Goal: Find specific fact: Find specific fact

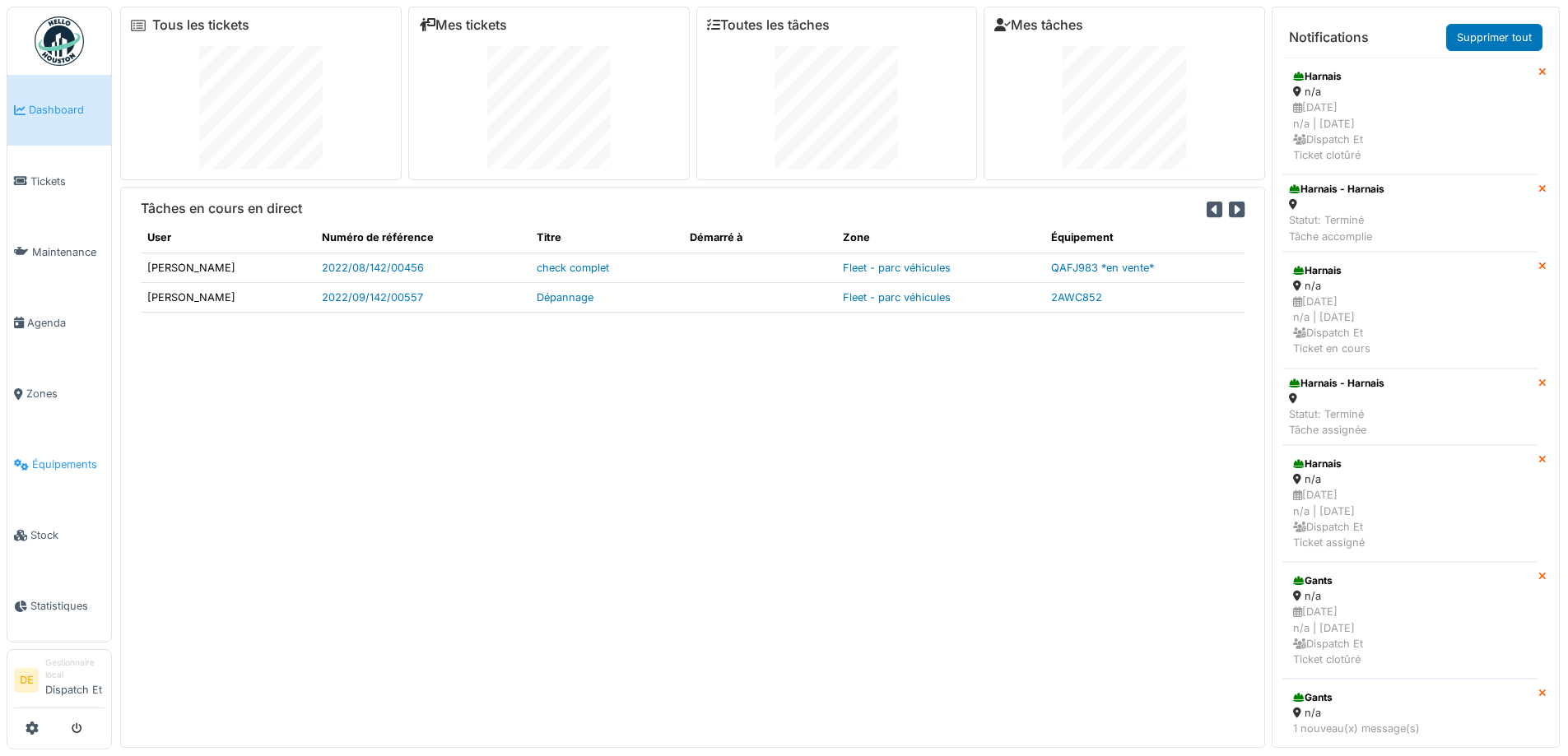
click at [56, 468] on span "Équipements" at bounding box center [67, 464] width 72 height 16
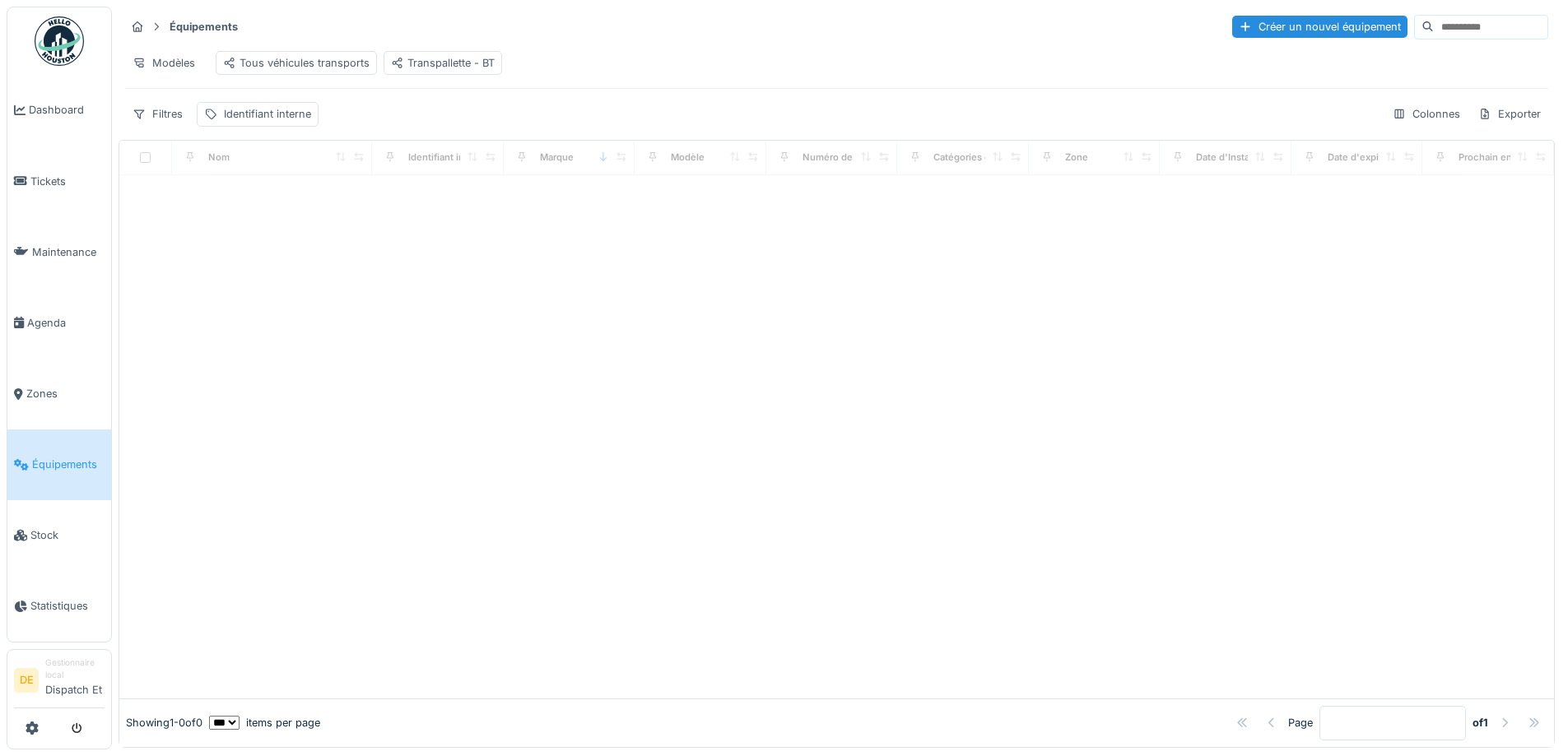
click at [1434, 31] on input at bounding box center [1491, 27] width 113 height 23
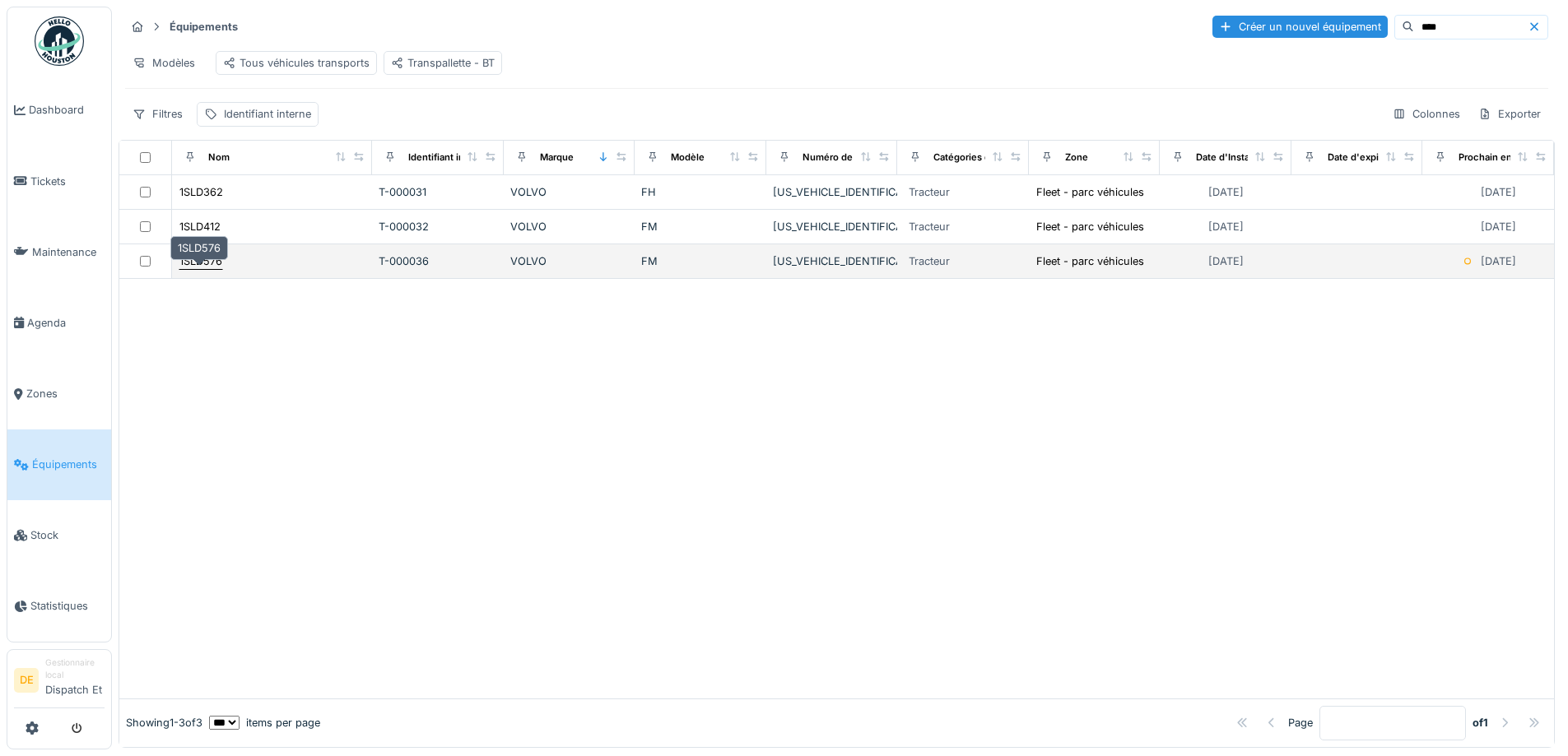
click at [214, 269] on div "1SLD576" at bounding box center [200, 261] width 43 height 16
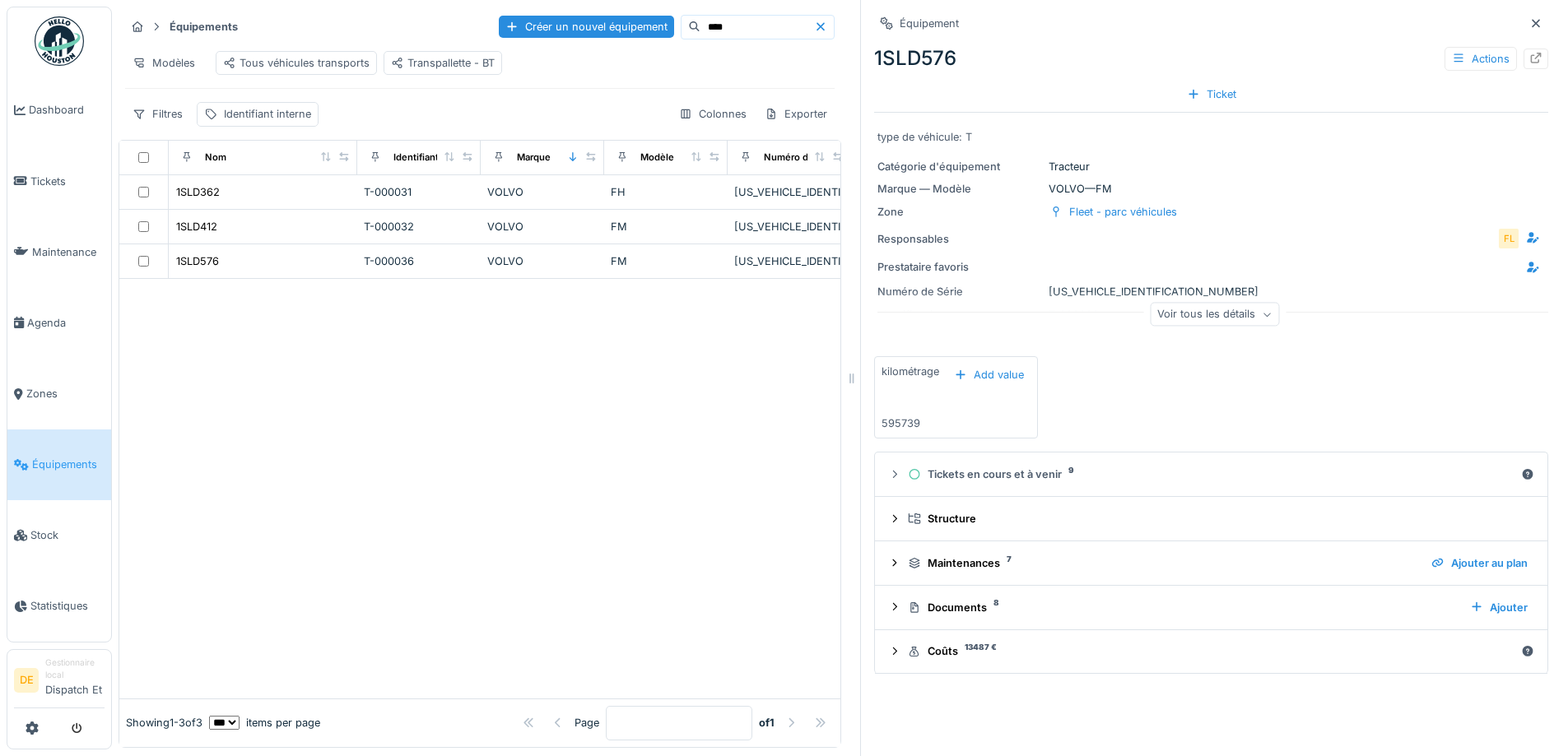
click at [1108, 287] on div "Numéro de Série YV2XZX0A9HB823148" at bounding box center [1211, 292] width 668 height 16
copy div "YV2XZX0A9HB823148"
drag, startPoint x: 694, startPoint y: 24, endPoint x: 629, endPoint y: 23, distance: 65.0
click at [681, 23] on div "****" at bounding box center [757, 27] width 154 height 25
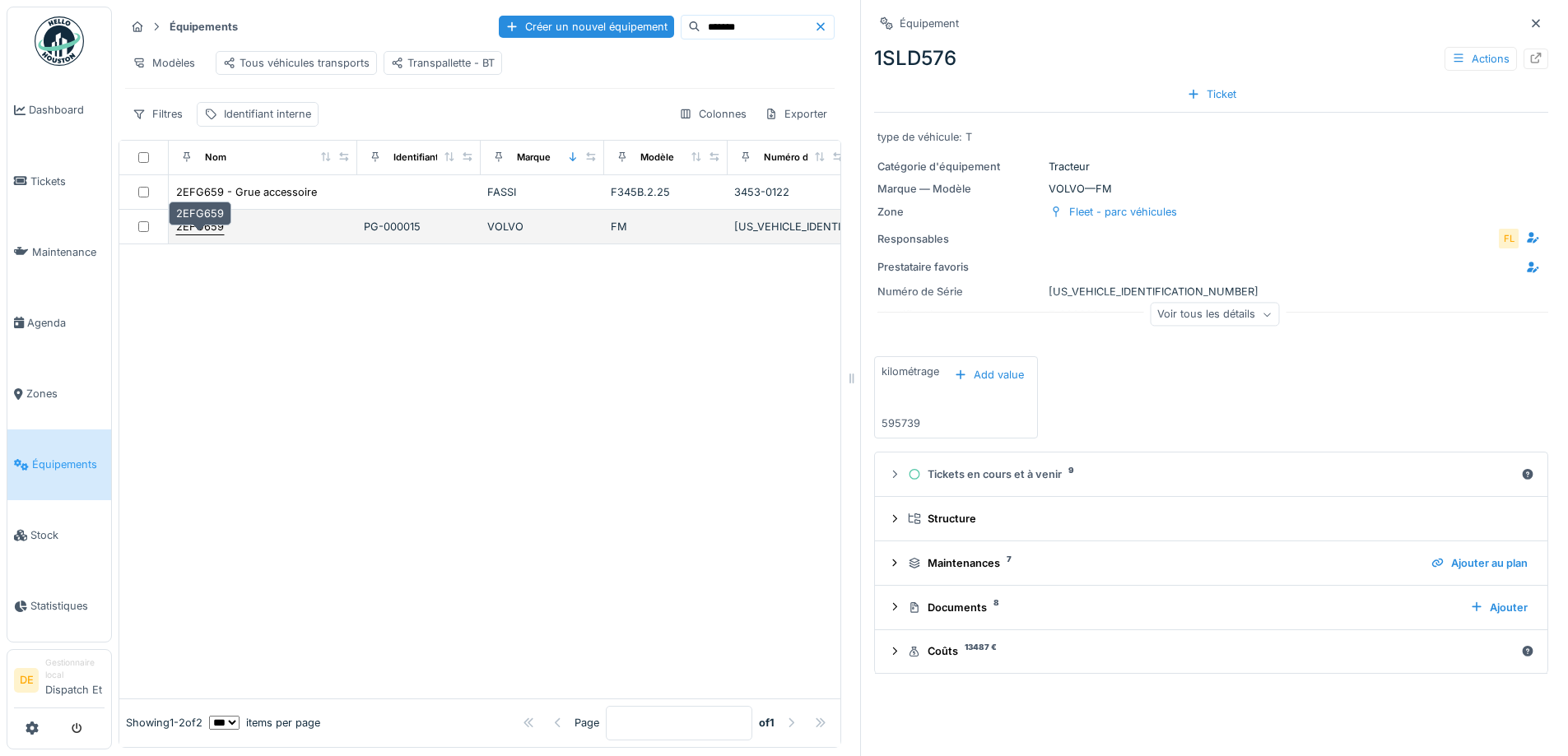
click at [194, 234] on div "2EFG659" at bounding box center [199, 227] width 48 height 16
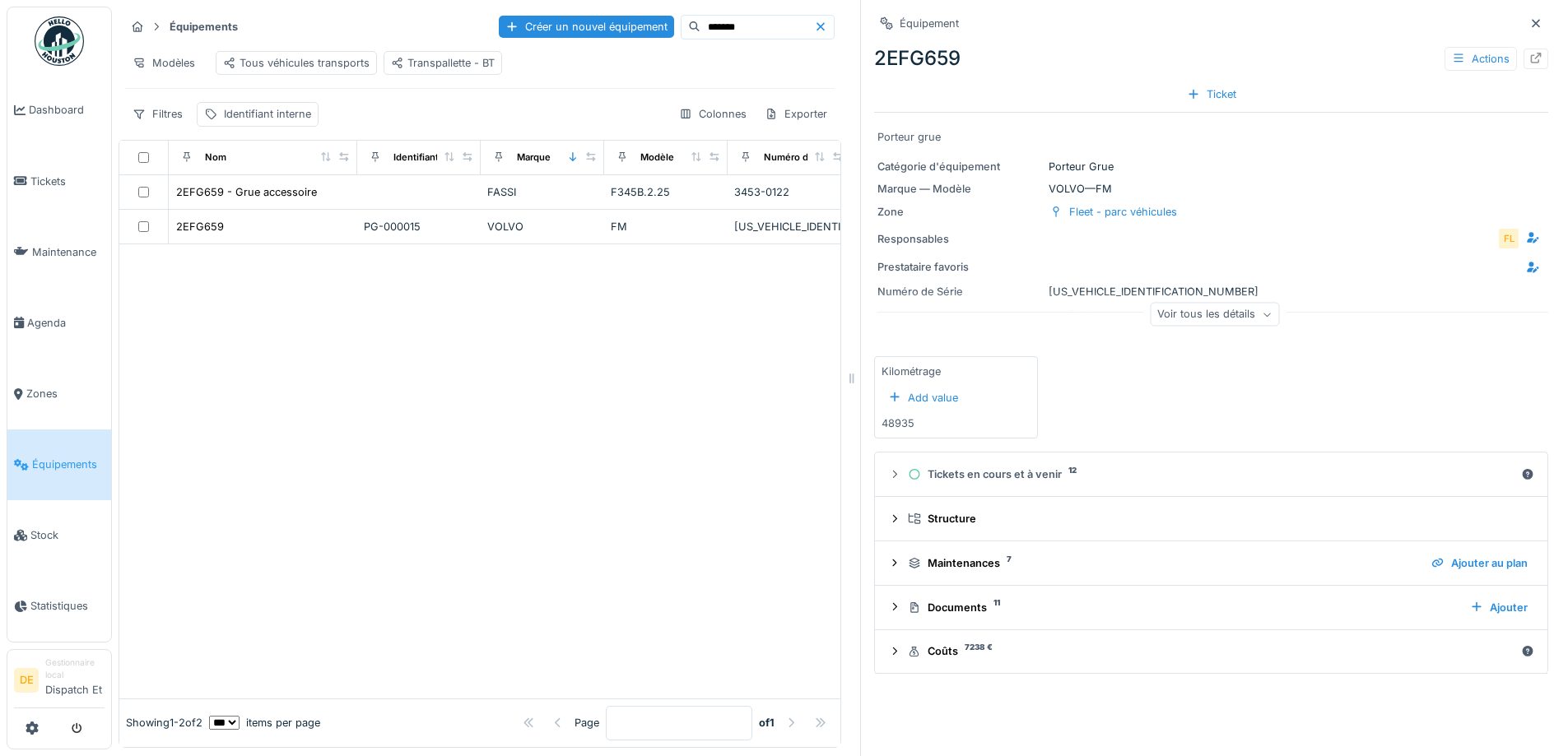
click at [1092, 292] on div "Numéro de Série YV2XTW0F3PA317990" at bounding box center [1211, 292] width 668 height 16
copy div "YV2XTW0F3PA317990"
drag, startPoint x: 690, startPoint y: 25, endPoint x: 628, endPoint y: 22, distance: 62.1
click at [681, 22] on div "*******" at bounding box center [757, 27] width 154 height 25
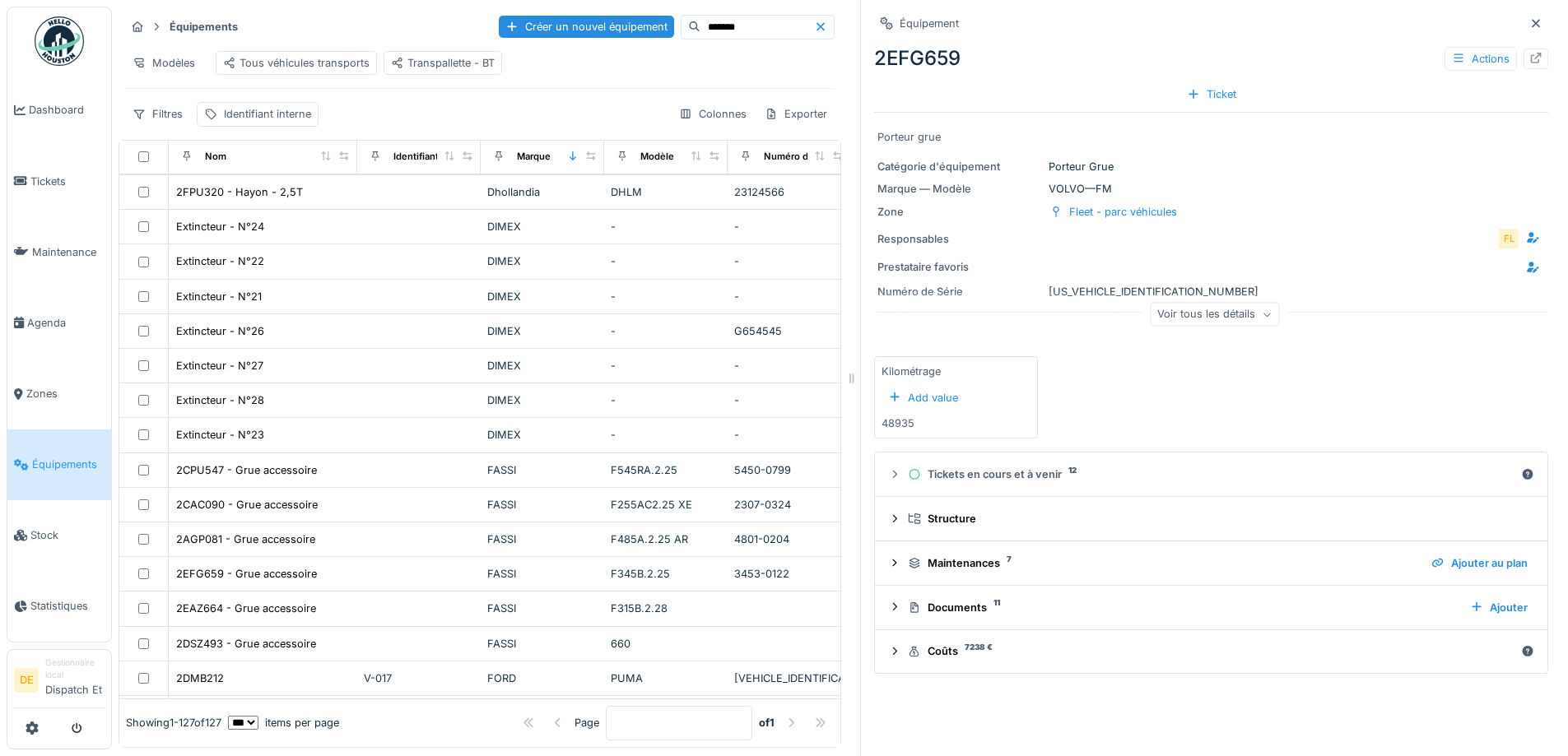
scroll to position [1317, 0]
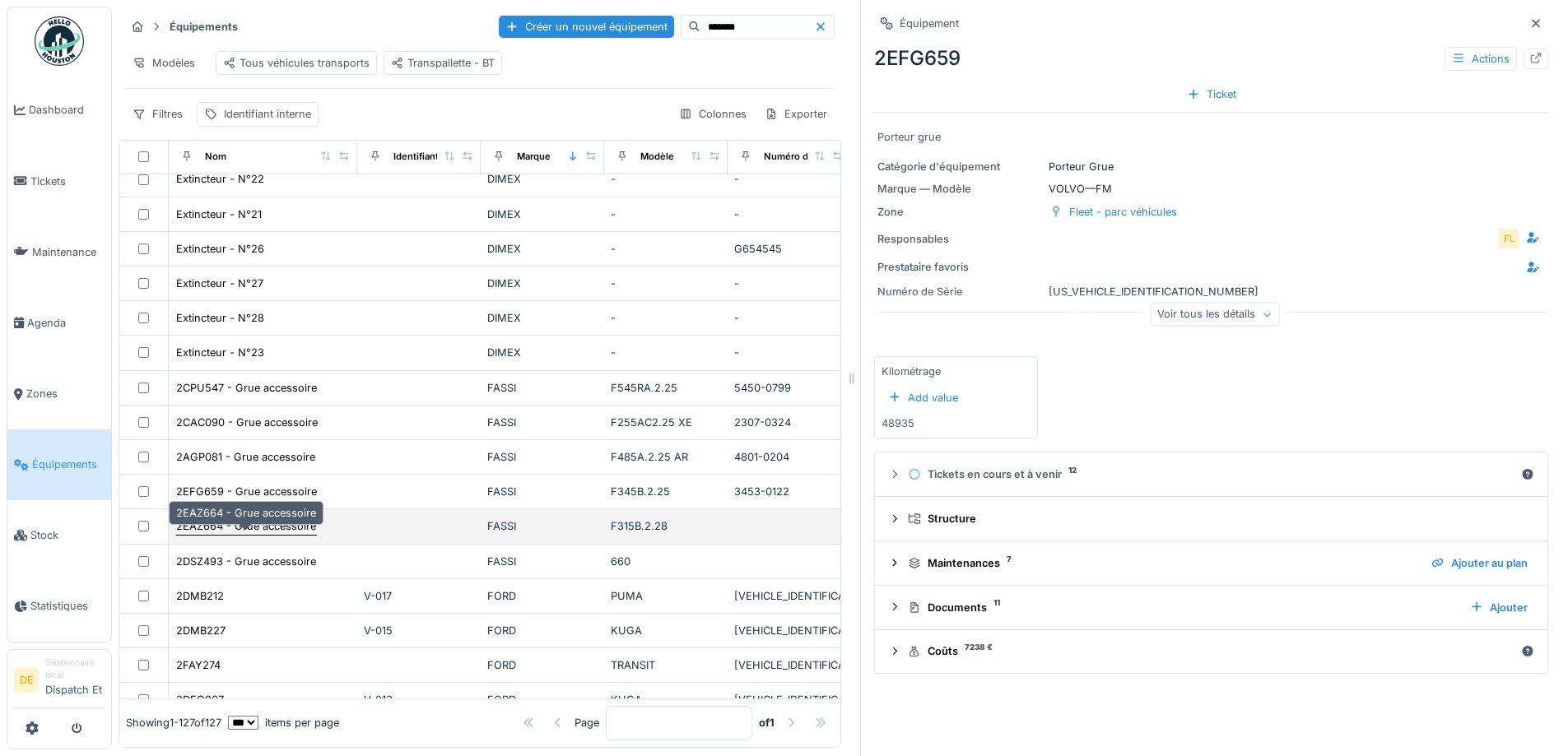
click at [211, 534] on div "2EAZ664 - Grue accessoire" at bounding box center [245, 527] width 140 height 16
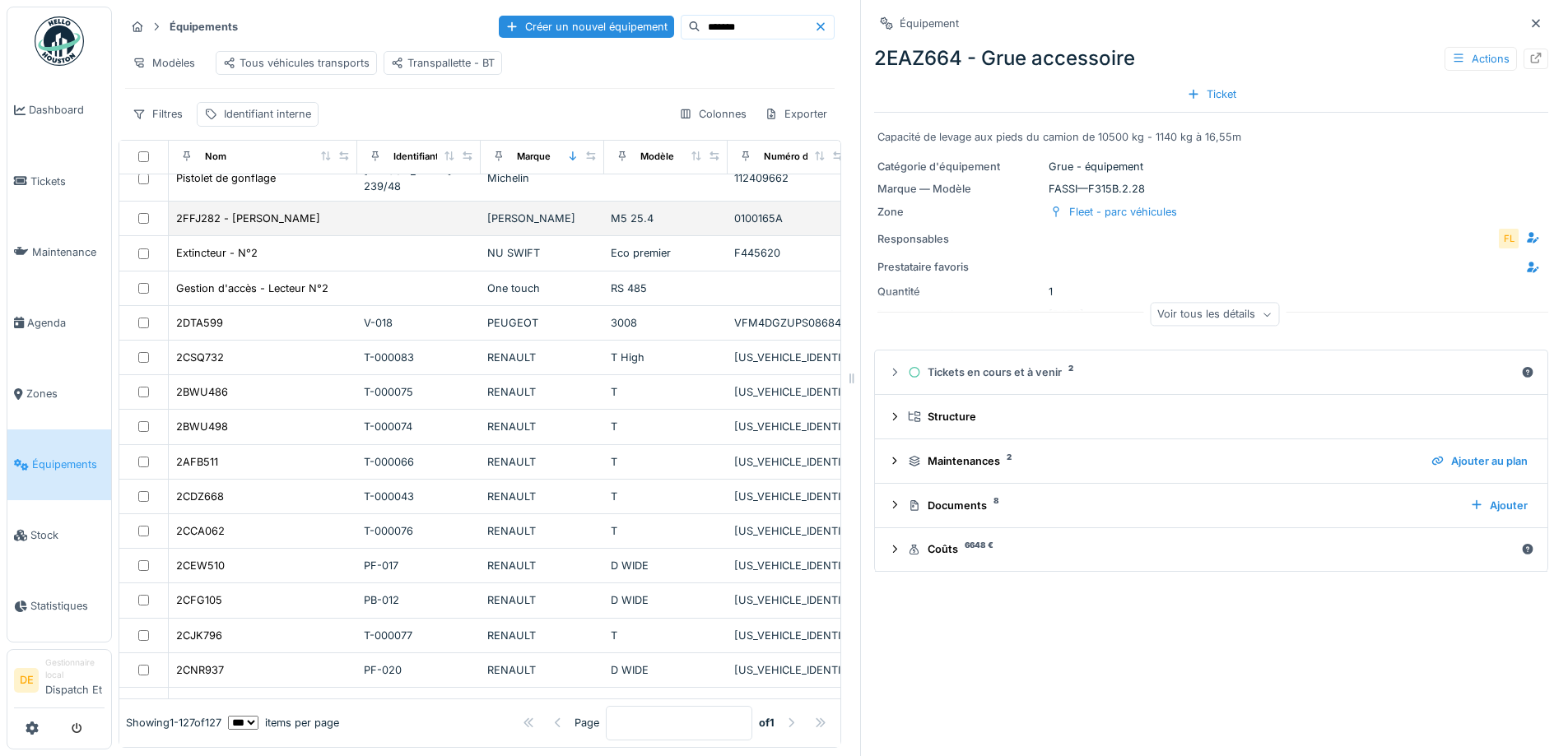
scroll to position [2221, 0]
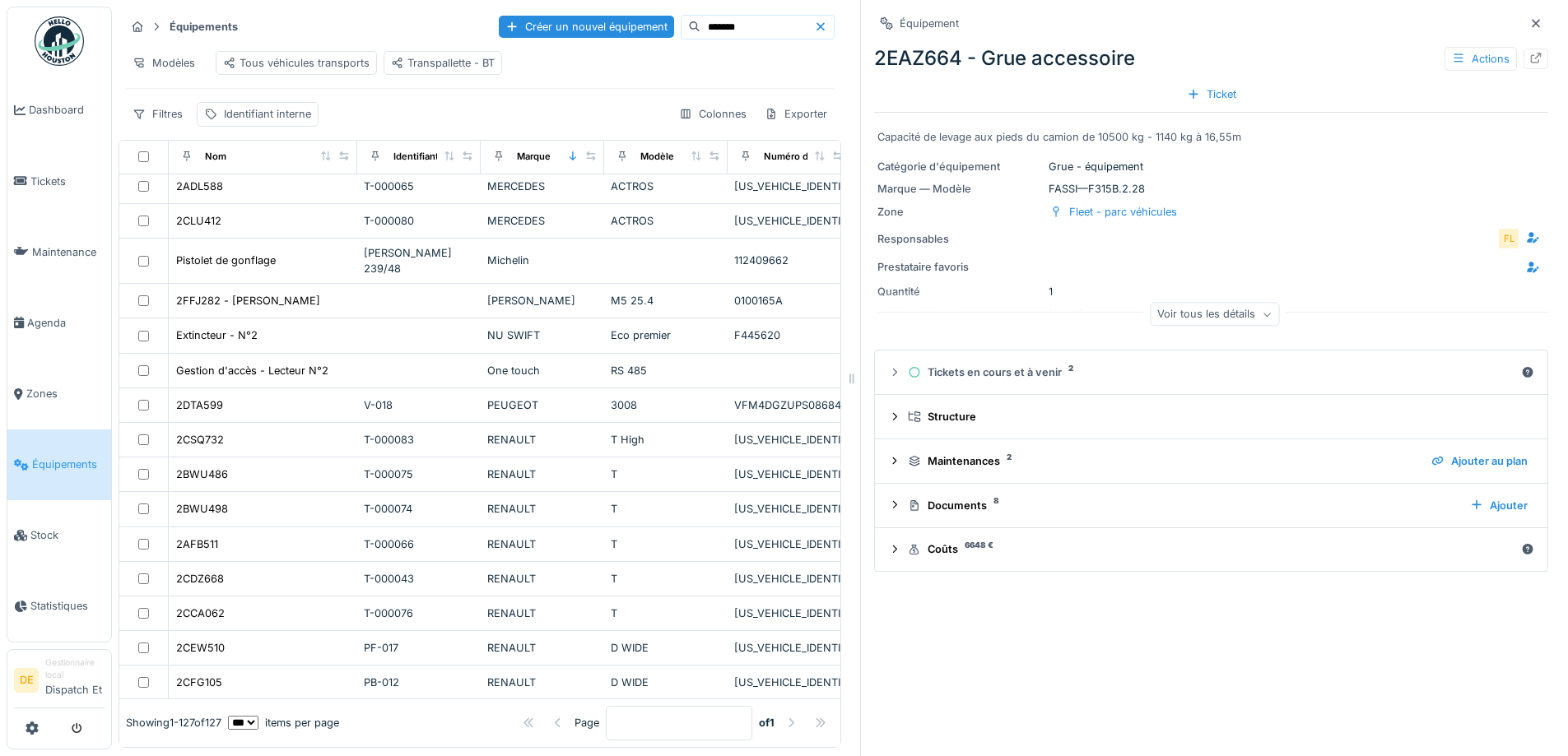
click at [701, 27] on input "*******" at bounding box center [757, 27] width 113 height 23
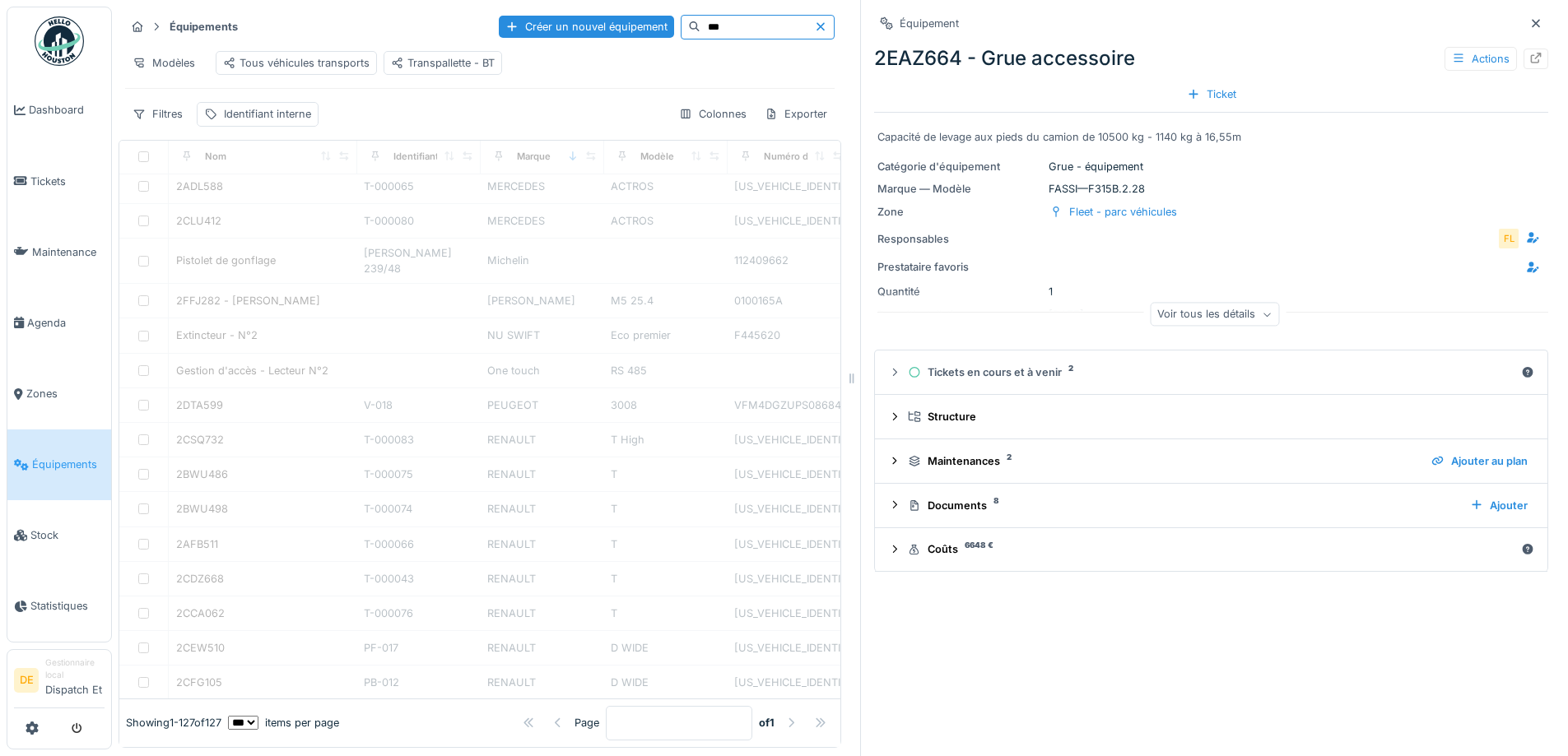
scroll to position [0, 0]
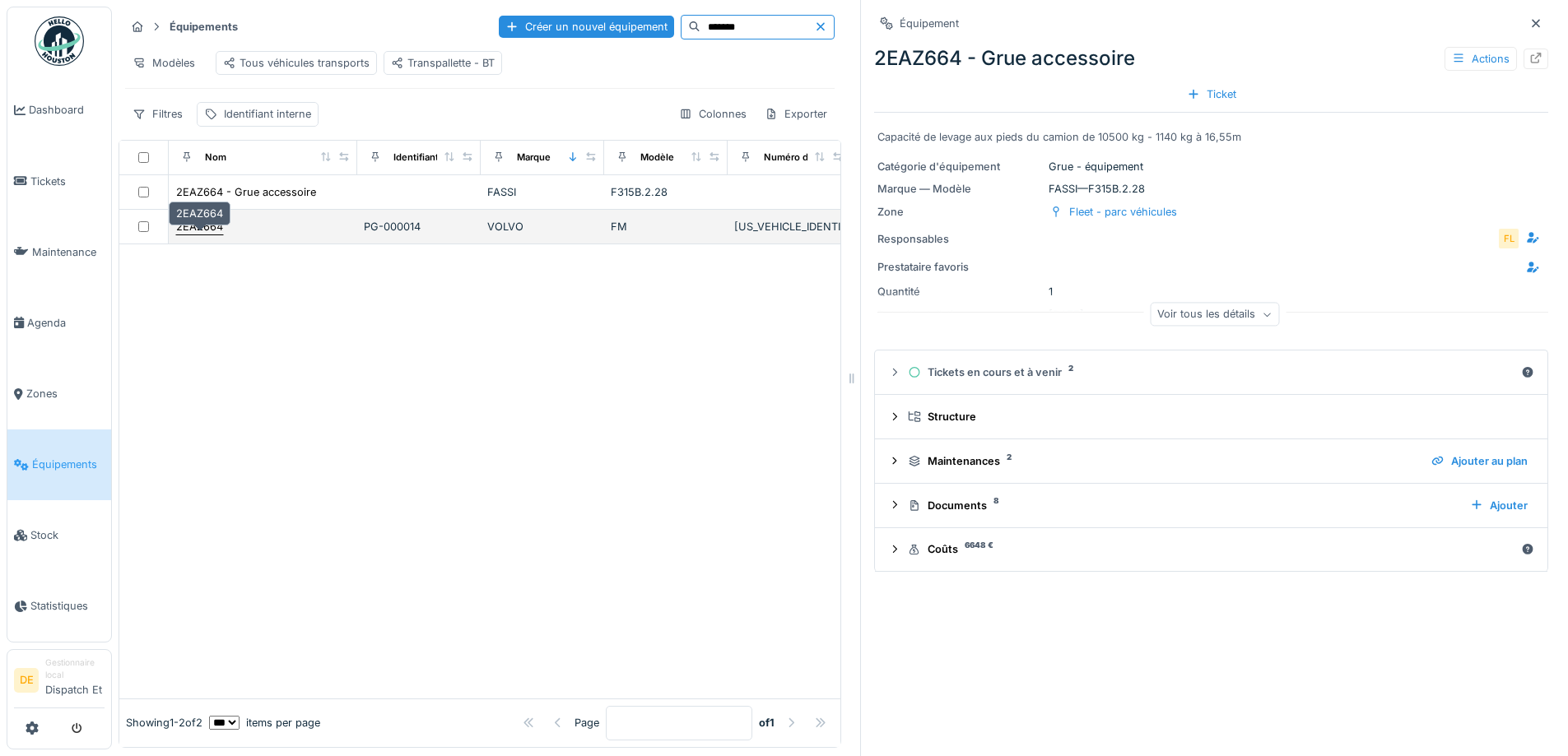
click at [216, 234] on div "2EAZ664" at bounding box center [198, 227] width 47 height 16
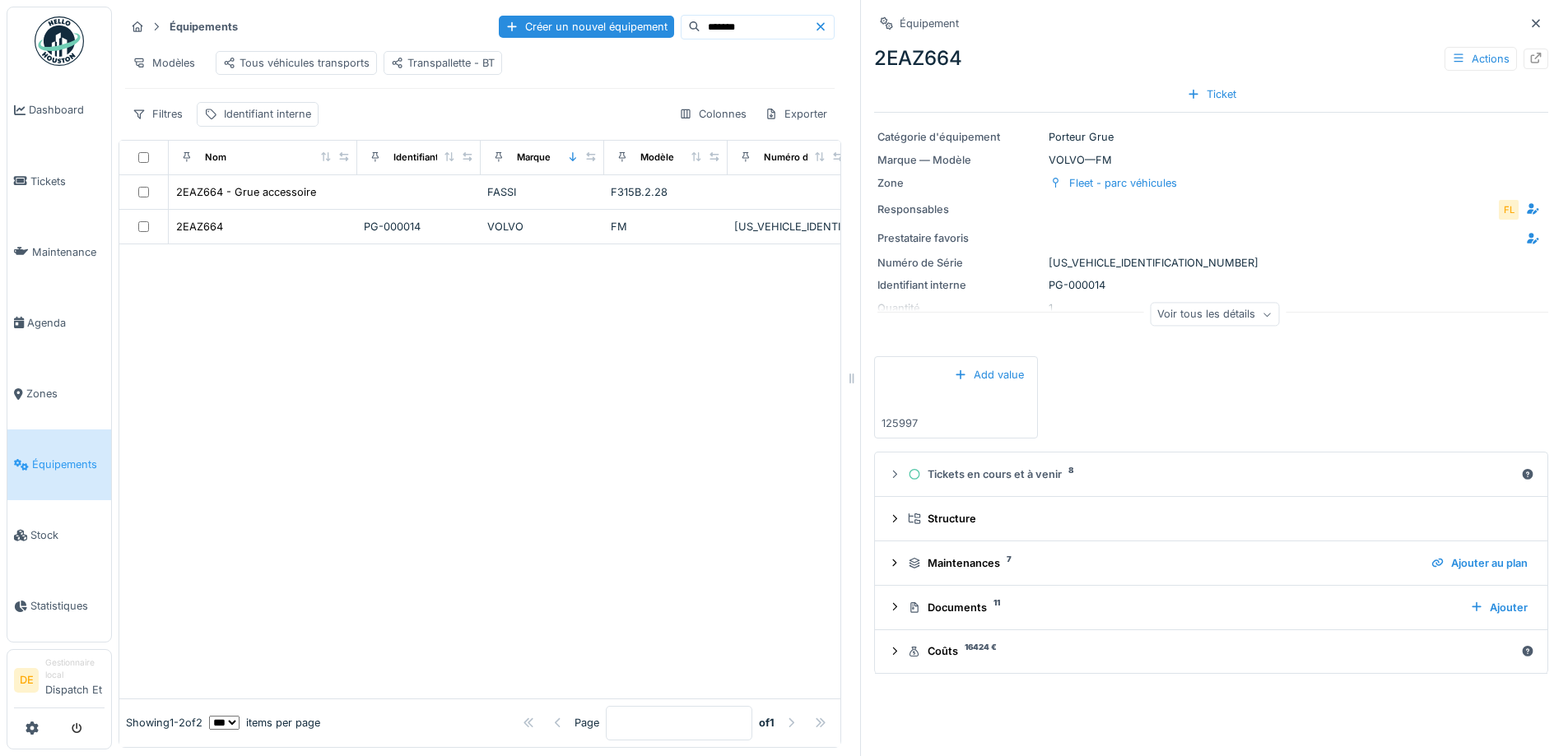
click at [1098, 260] on div "Numéro de Série YV2XTW0F1PA317986" at bounding box center [1211, 263] width 668 height 16
copy div "YV2XTW0F1PA317986"
drag, startPoint x: 690, startPoint y: 26, endPoint x: 640, endPoint y: 26, distance: 50.0
click at [701, 26] on input "*******" at bounding box center [757, 27] width 113 height 23
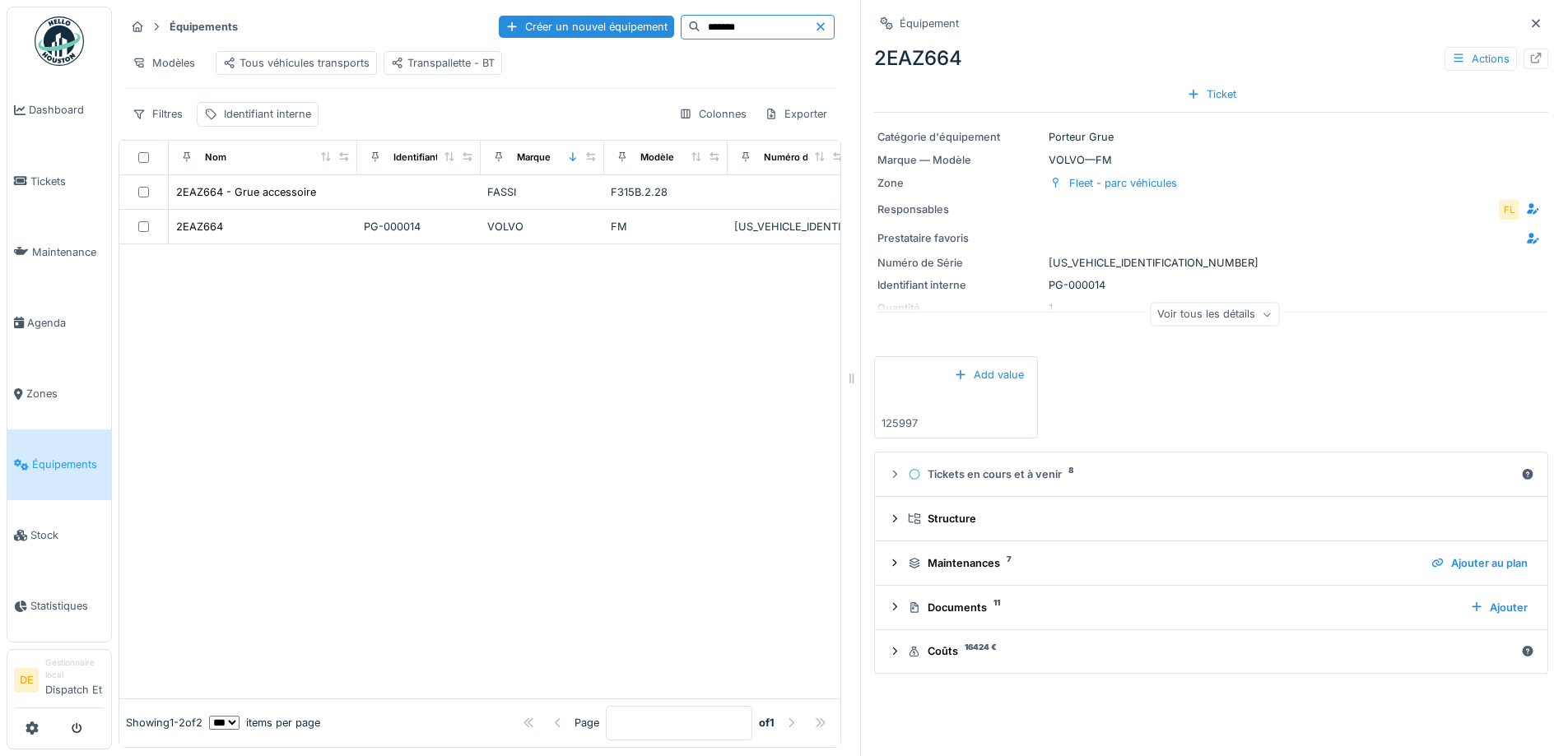
paste input
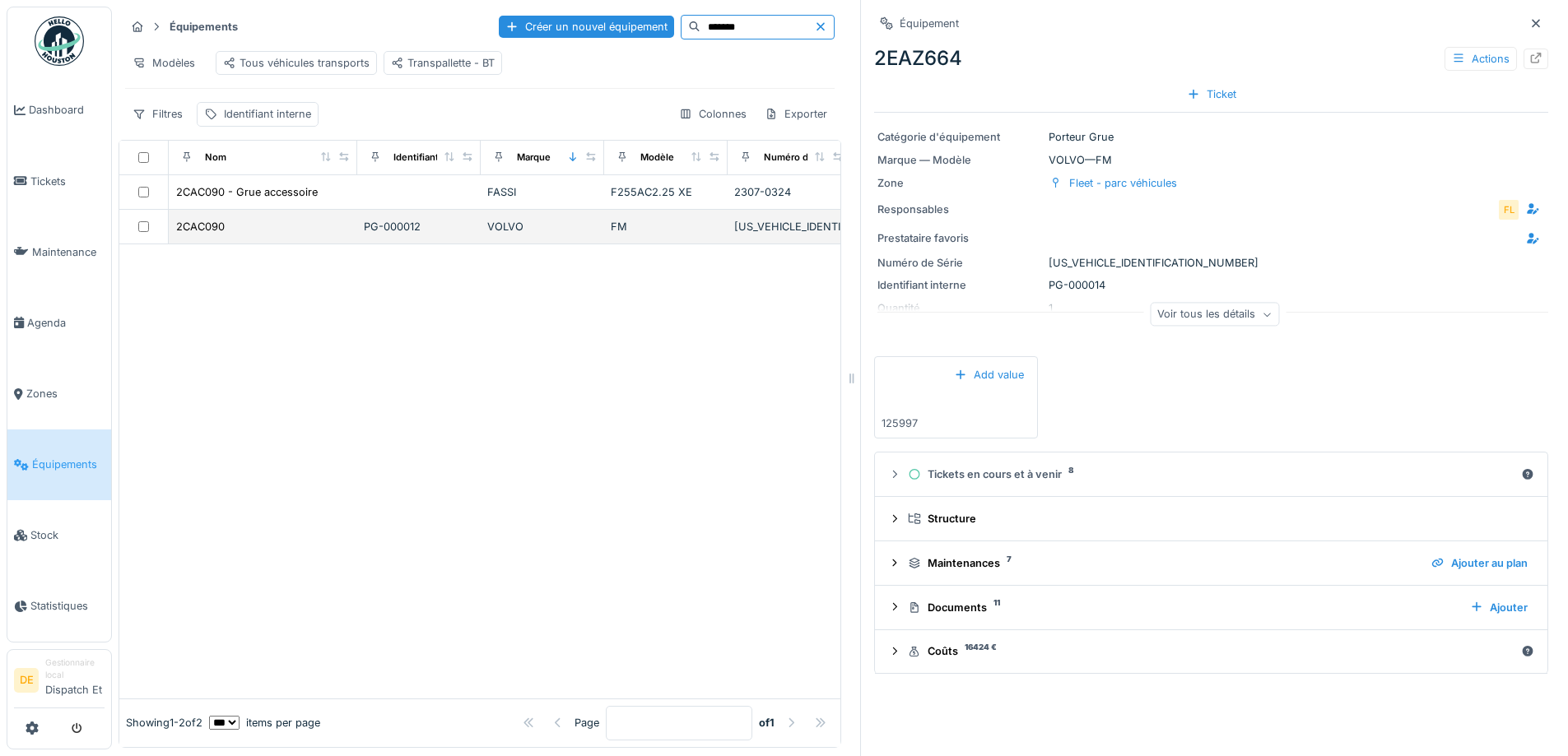
click at [245, 234] on div "2CAC090" at bounding box center [263, 226] width 176 height 17
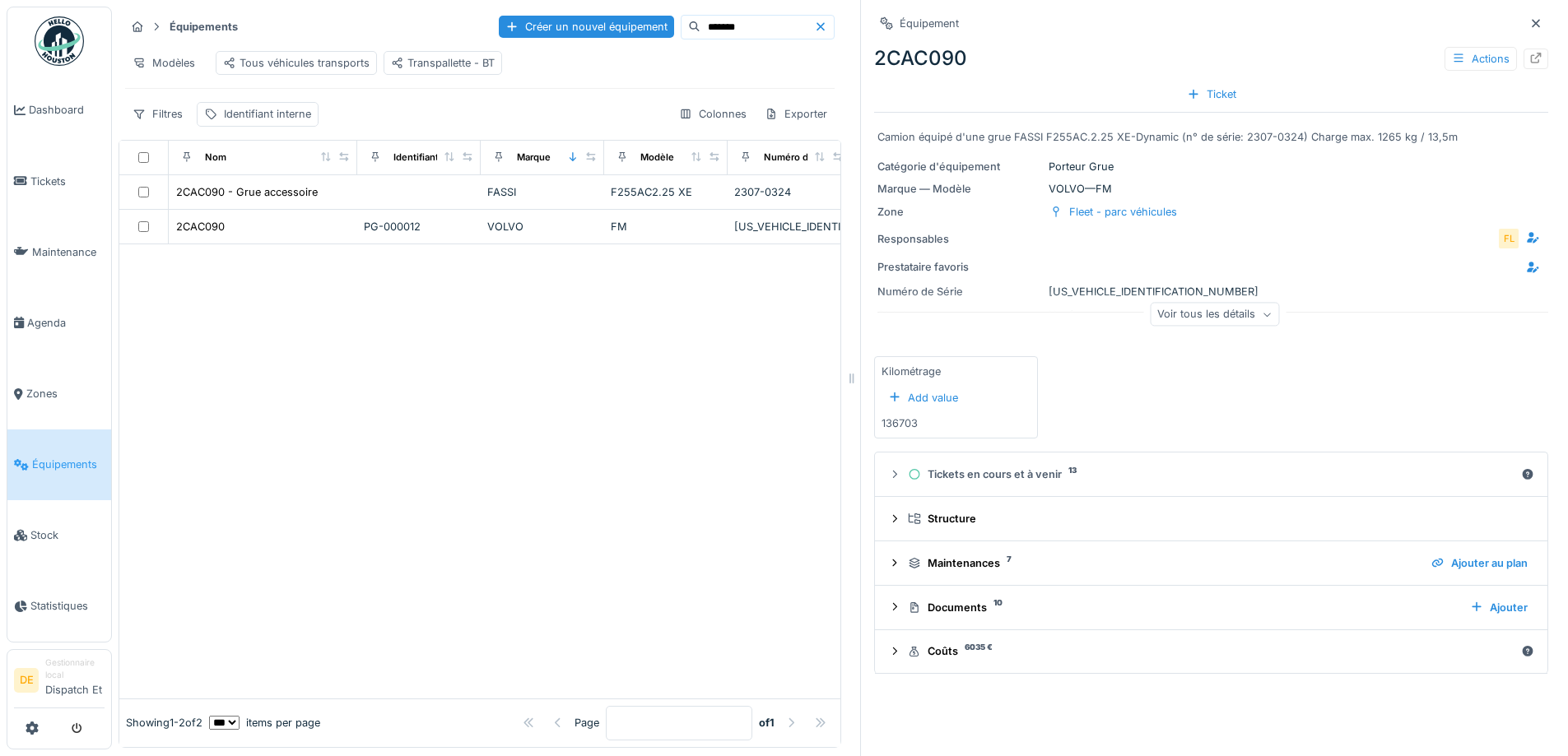
click at [1074, 295] on div "Voir tous les détails" at bounding box center [1214, 316] width 674 height 53
click at [1079, 289] on div "Numéro de Série YV2X9R0C3NB372811" at bounding box center [1211, 292] width 668 height 16
copy div "YV2X9R0C3NB372811"
drag, startPoint x: 696, startPoint y: 26, endPoint x: 630, endPoint y: 22, distance: 66.1
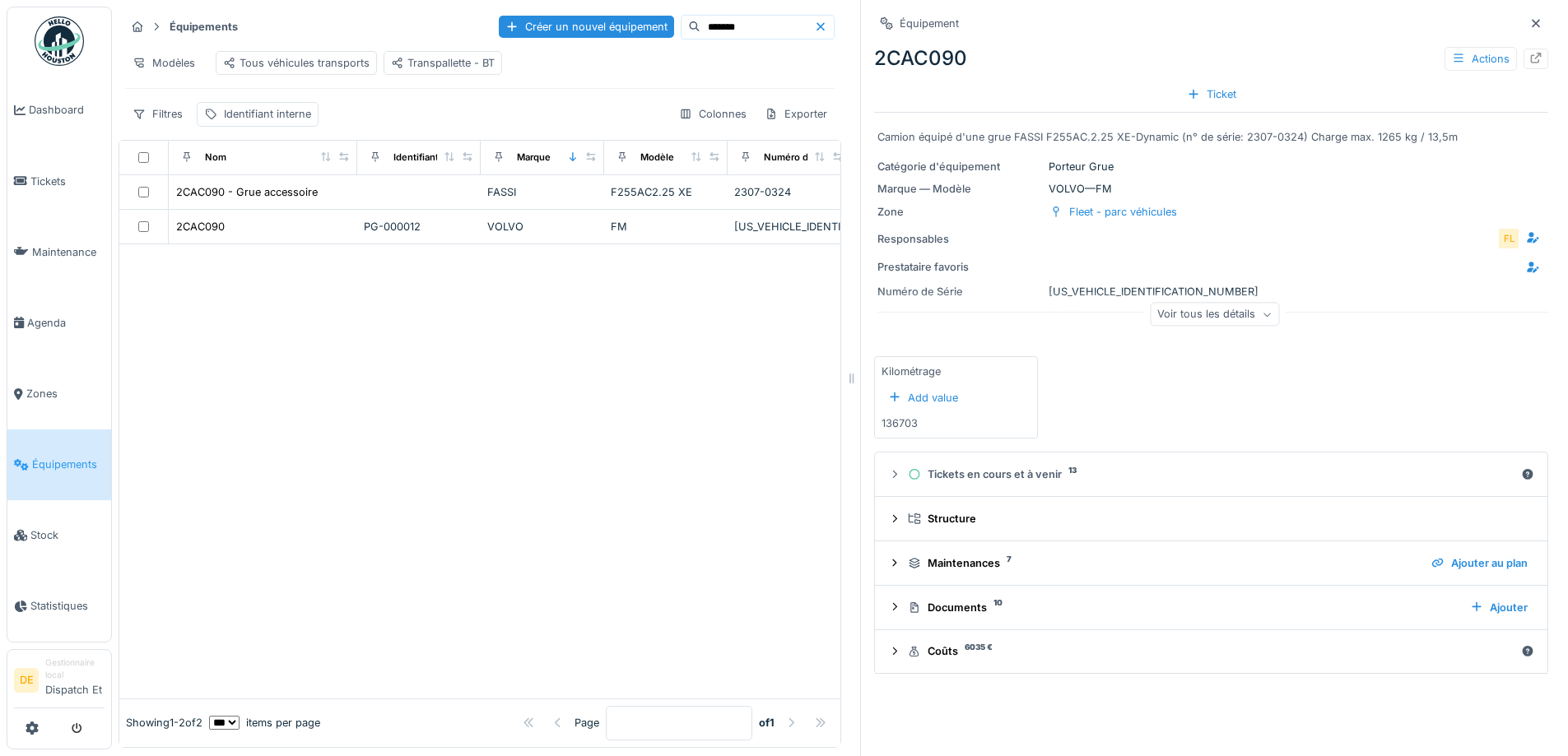
click at [681, 22] on div "*******" at bounding box center [757, 27] width 154 height 25
paste input
type input "*******"
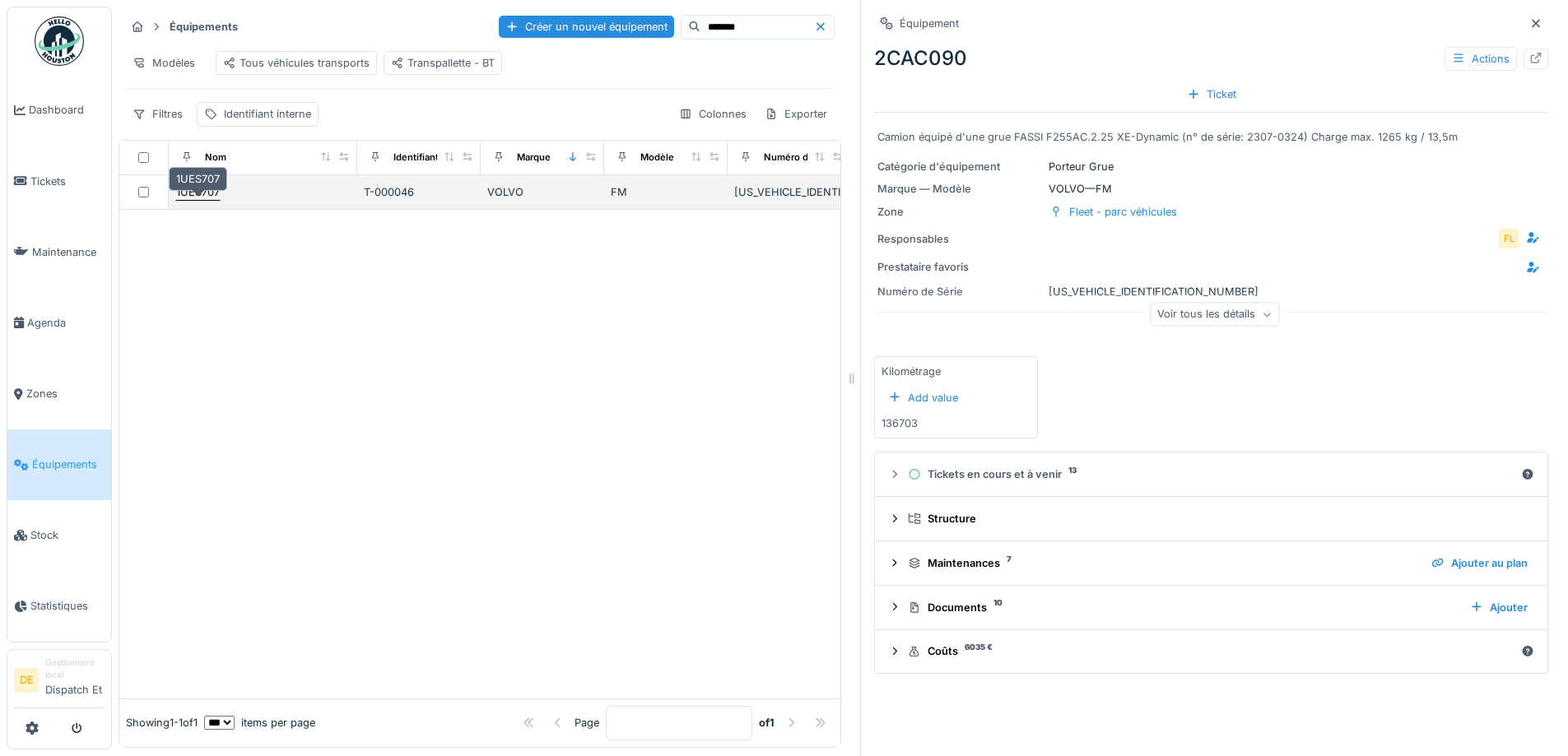
click at [210, 195] on div "1UES707" at bounding box center [197, 192] width 44 height 16
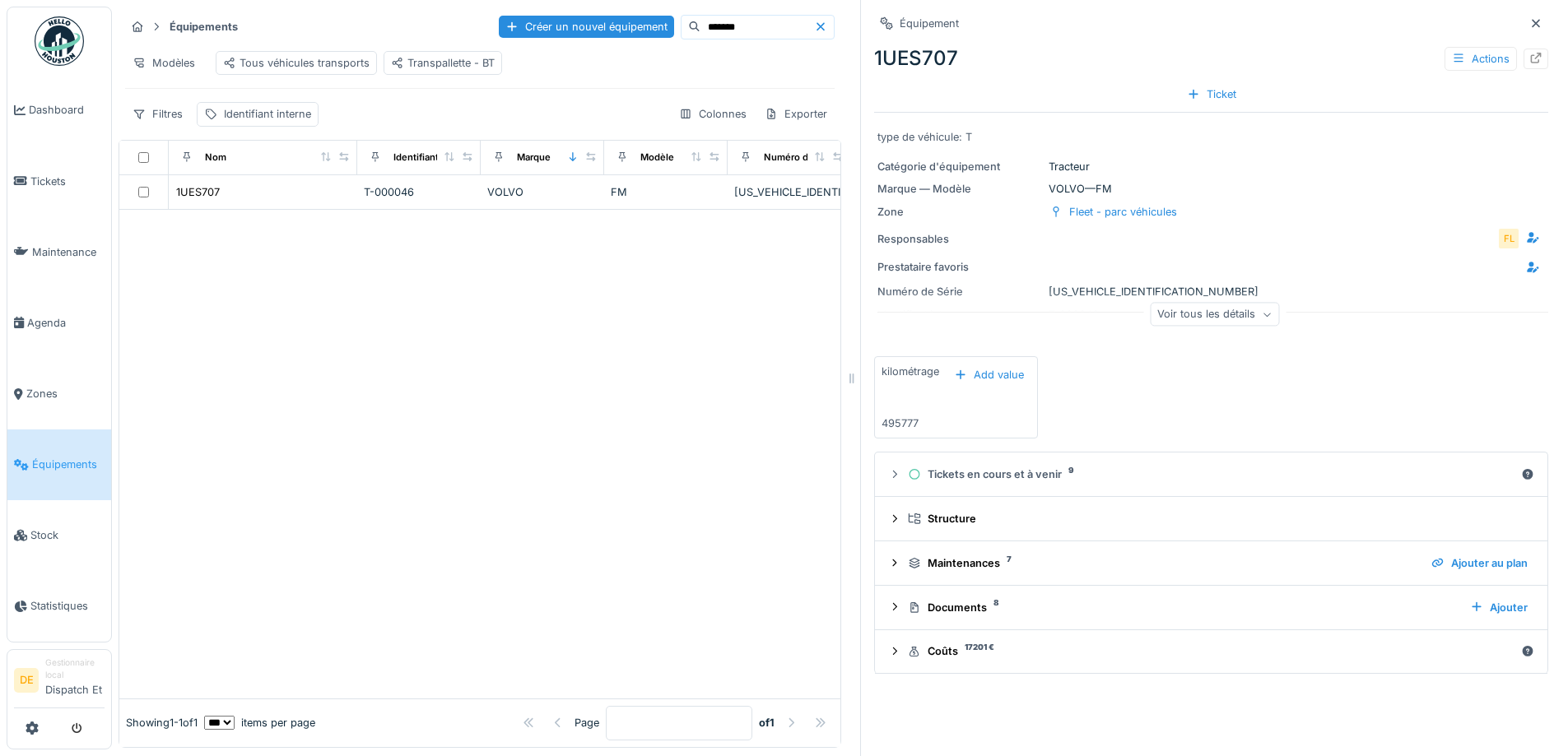
click at [1084, 290] on div "Numéro de Série YV2XT40AXJB850008" at bounding box center [1211, 292] width 668 height 16
copy div "YV2XT40AXJB850008"
